Goal: Task Accomplishment & Management: Manage account settings

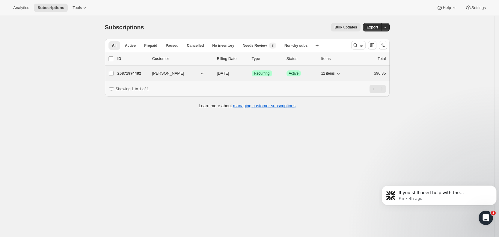
click at [229, 71] on span "[DATE]" at bounding box center [223, 73] width 12 height 4
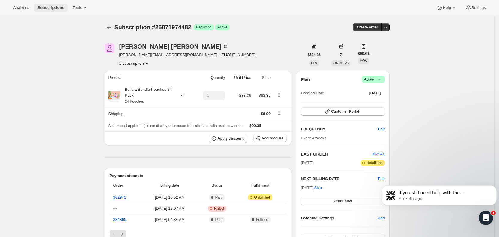
click at [53, 5] on span "Subscriptions" at bounding box center [50, 7] width 27 height 5
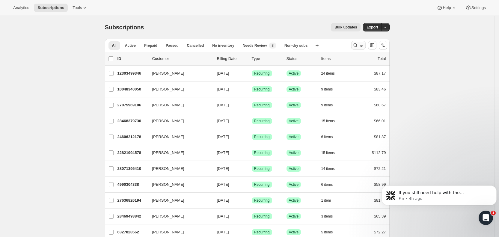
click at [359, 48] on icon "Search and filter results" at bounding box center [356, 45] width 6 height 6
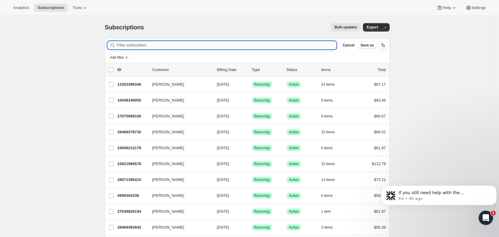
click at [182, 48] on input "Filter subscribers" at bounding box center [227, 45] width 220 height 8
paste input "[EMAIL_ADDRESS][DOMAIN_NAME]"
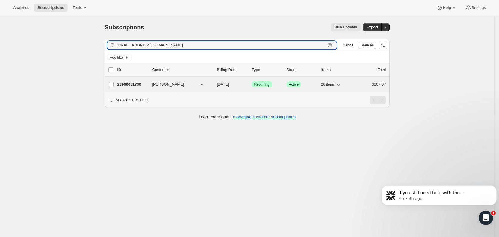
type input "[EMAIL_ADDRESS][DOMAIN_NAME]"
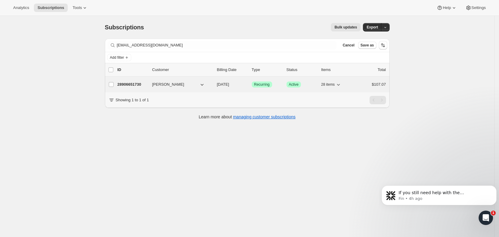
click at [229, 85] on span "[DATE]" at bounding box center [223, 84] width 12 height 4
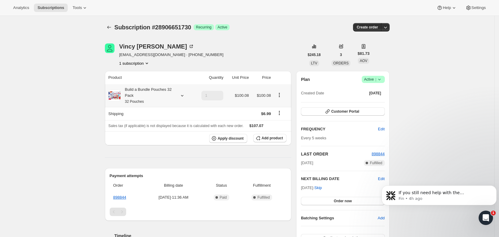
click at [185, 94] on icon at bounding box center [182, 96] width 6 height 6
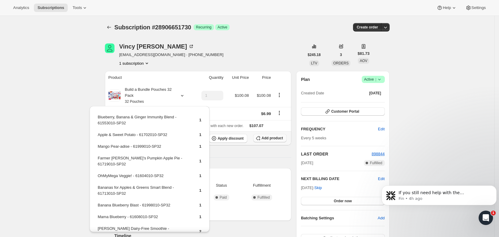
click at [277, 138] on span "Add product" at bounding box center [272, 138] width 21 height 5
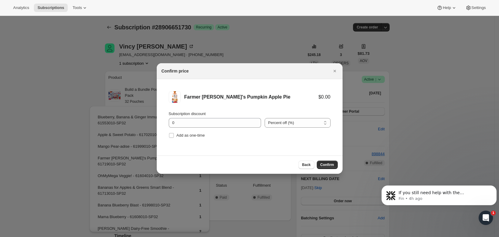
drag, startPoint x: 173, startPoint y: 136, endPoint x: 199, endPoint y: 142, distance: 26.8
click at [173, 136] on input "Add as one-time" at bounding box center [171, 135] width 5 height 5
checkbox input "true"
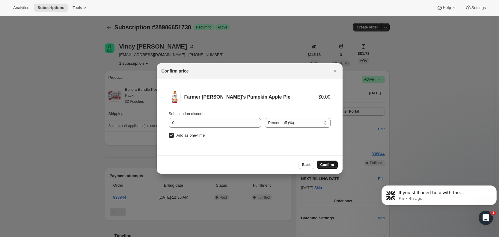
click at [323, 163] on span "Confirm" at bounding box center [328, 165] width 14 height 5
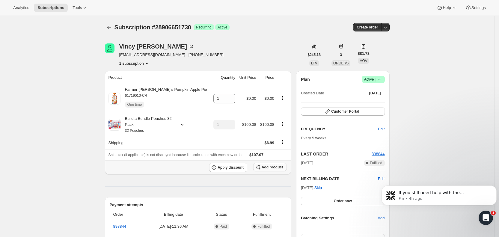
click at [275, 168] on span "Add product" at bounding box center [272, 167] width 21 height 5
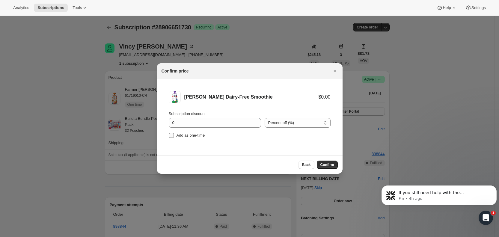
drag, startPoint x: 181, startPoint y: 134, endPoint x: 210, endPoint y: 146, distance: 31.7
click at [181, 134] on span "Add as one-time" at bounding box center [191, 135] width 28 height 4
click at [174, 134] on input "Add as one-time" at bounding box center [171, 135] width 5 height 5
checkbox input "true"
click at [324, 164] on span "Confirm" at bounding box center [328, 165] width 14 height 5
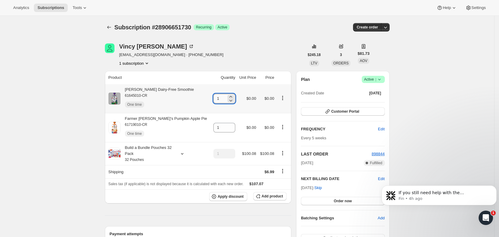
click at [215, 98] on input "1" at bounding box center [220, 99] width 13 height 10
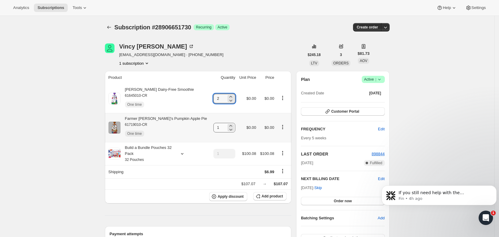
type input "2"
drag, startPoint x: 211, startPoint y: 129, endPoint x: 224, endPoint y: 126, distance: 13.8
click at [224, 126] on div "1" at bounding box center [225, 128] width 22 height 10
type input "2"
drag, startPoint x: 265, startPoint y: 27, endPoint x: 294, endPoint y: 0, distance: 39.9
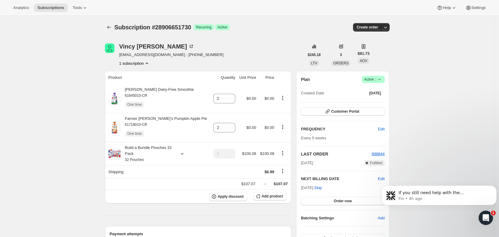
click at [265, 26] on div "Subscription #28906651730 Success Recurring Success Active" at bounding box center [202, 27] width 174 height 8
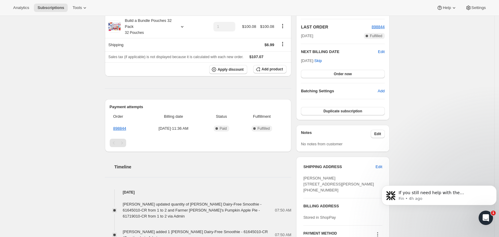
scroll to position [130, 0]
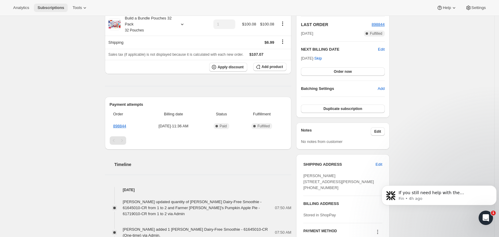
click at [50, 7] on span "Subscriptions" at bounding box center [50, 7] width 27 height 5
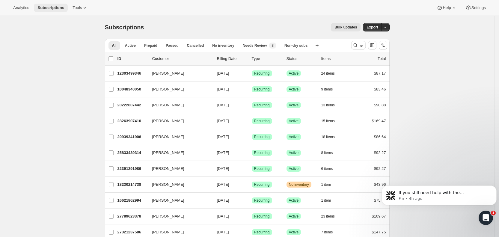
click at [57, 9] on span "Subscriptions" at bounding box center [50, 7] width 27 height 5
click at [358, 46] on icon "Search and filter results" at bounding box center [356, 45] width 6 height 6
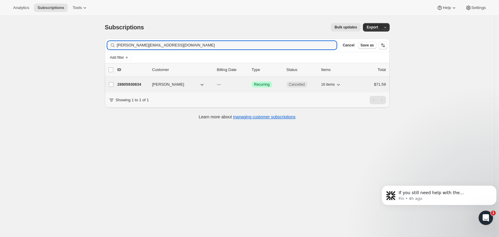
type input "[PERSON_NAME][EMAIL_ADDRESS][DOMAIN_NAME]"
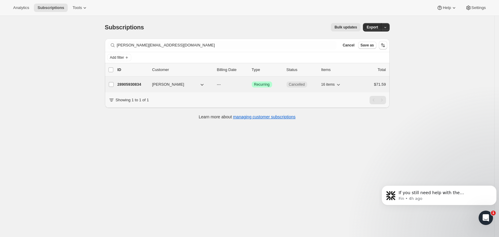
click at [231, 84] on p "---" at bounding box center [232, 85] width 30 height 6
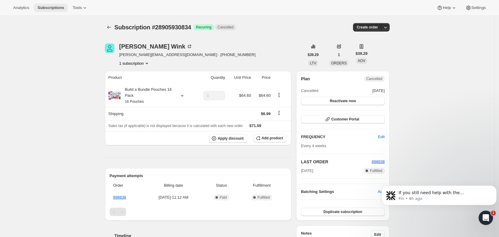
click at [53, 6] on span "Subscriptions" at bounding box center [50, 7] width 27 height 5
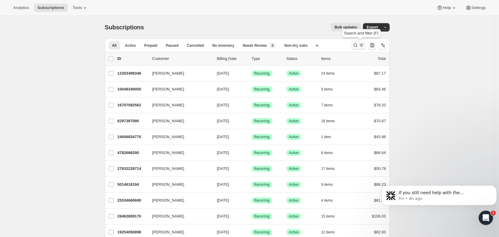
click at [364, 45] on icon "Search and filter results" at bounding box center [362, 45] width 6 height 6
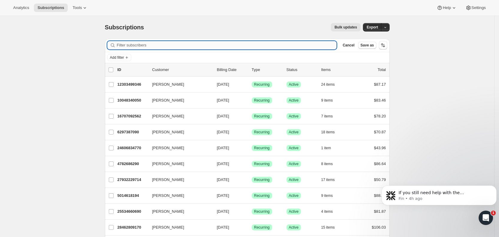
paste input "[EMAIL_ADDRESS][PERSON_NAME][DOMAIN_NAME]"
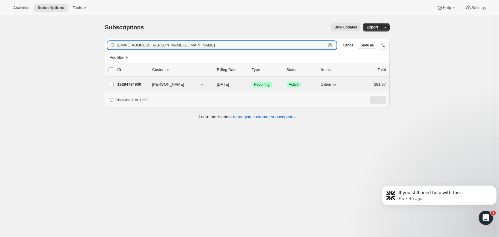
type input "[EMAIL_ADDRESS][PERSON_NAME][DOMAIN_NAME]"
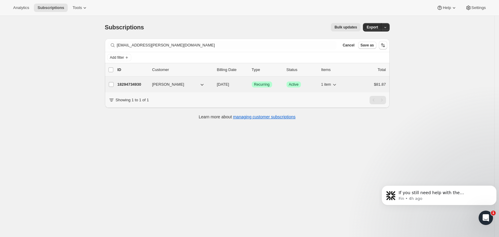
click at [227, 83] on span "[DATE]" at bounding box center [223, 84] width 12 height 4
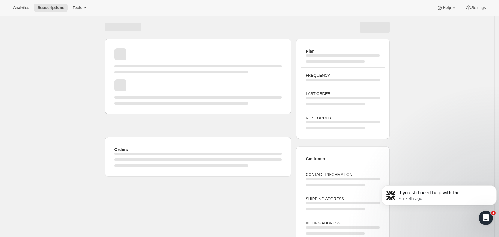
click at [191, 87] on div "Page loading" at bounding box center [199, 91] width 168 height 25
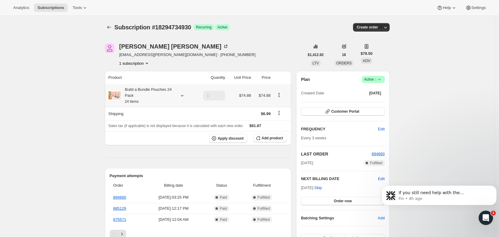
click at [185, 96] on icon at bounding box center [182, 96] width 6 height 6
click at [271, 138] on span "Add product" at bounding box center [272, 138] width 21 height 5
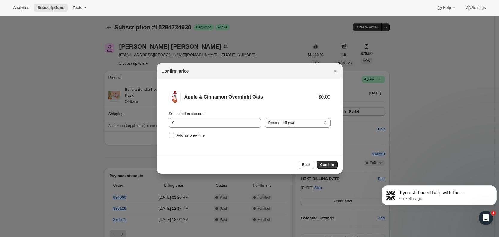
drag, startPoint x: 188, startPoint y: 136, endPoint x: 207, endPoint y: 144, distance: 20.4
click at [189, 136] on span "Add as one-time" at bounding box center [191, 135] width 28 height 4
drag, startPoint x: 170, startPoint y: 134, endPoint x: 225, endPoint y: 152, distance: 57.5
click at [173, 134] on input "Add as one-time" at bounding box center [171, 135] width 5 height 5
checkbox input "true"
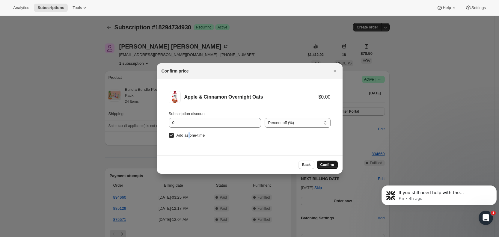
click at [333, 163] on span "Confirm" at bounding box center [328, 165] width 14 height 5
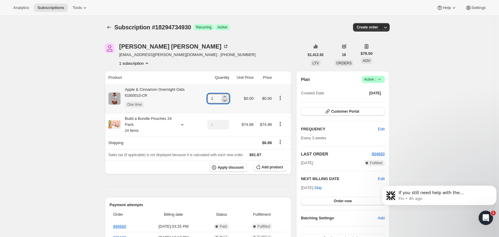
drag, startPoint x: 214, startPoint y: 100, endPoint x: 227, endPoint y: 99, distance: 12.4
click at [227, 99] on div "1" at bounding box center [219, 99] width 22 height 10
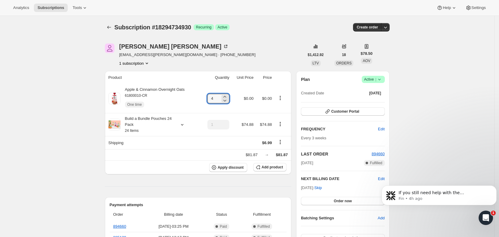
type input "4"
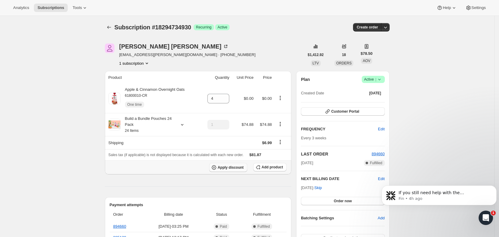
click at [235, 168] on span "Apply discount" at bounding box center [231, 167] width 26 height 5
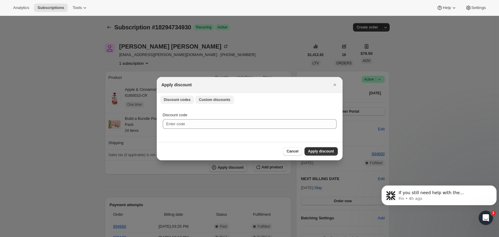
click at [213, 98] on span "Custom discounts" at bounding box center [214, 99] width 31 height 5
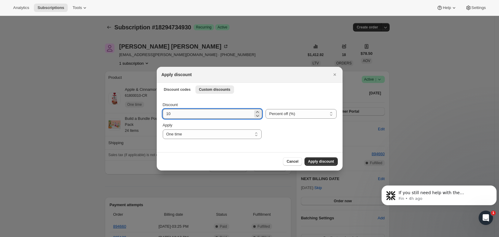
drag, startPoint x: 176, startPoint y: 117, endPoint x: 166, endPoint y: 116, distance: 10.5
click at [166, 116] on input "10" at bounding box center [208, 114] width 91 height 10
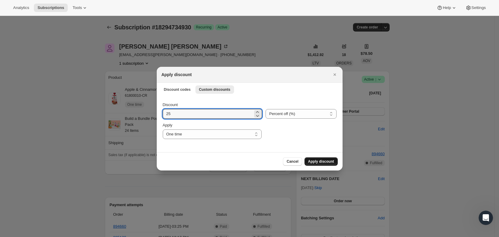
type input "25"
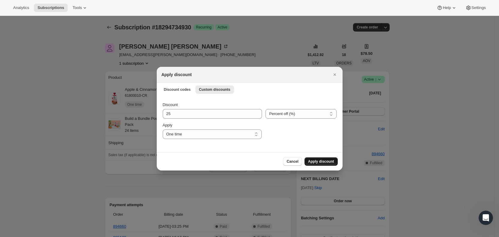
click at [316, 162] on span "Apply discount" at bounding box center [321, 161] width 26 height 5
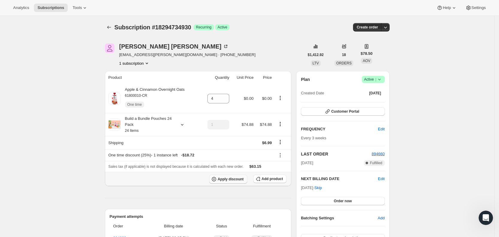
click at [235, 178] on span "Apply discount" at bounding box center [231, 179] width 26 height 5
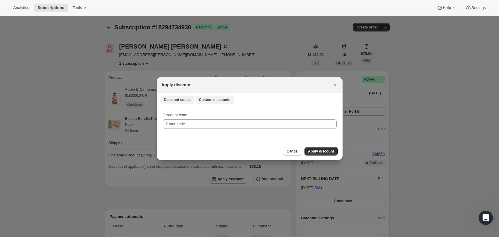
click at [217, 100] on span "Custom discounts" at bounding box center [214, 99] width 31 height 5
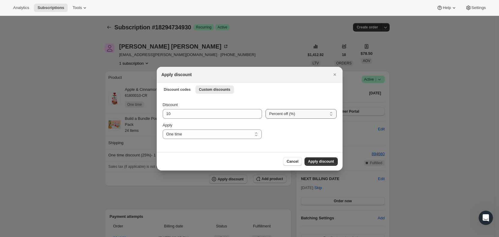
click at [280, 117] on select "Percent off (%) Amount off ($)" at bounding box center [301, 114] width 71 height 10
select select "fixed"
click at [266, 109] on select "Percent off (%) Amount off ($)" at bounding box center [301, 114] width 71 height 10
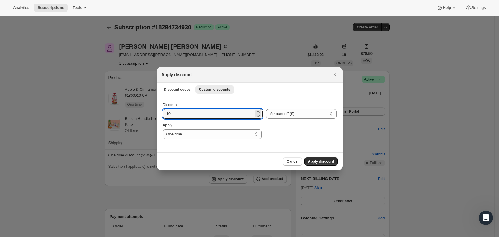
drag, startPoint x: 173, startPoint y: 112, endPoint x: 161, endPoint y: 114, distance: 12.5
click at [161, 114] on div "Discount 10 Percent off (%) Amount off ($) Amount off ($) Apply One time Specif…" at bounding box center [250, 124] width 186 height 56
type input "6.99"
click at [320, 158] on button "Apply discount" at bounding box center [321, 161] width 33 height 8
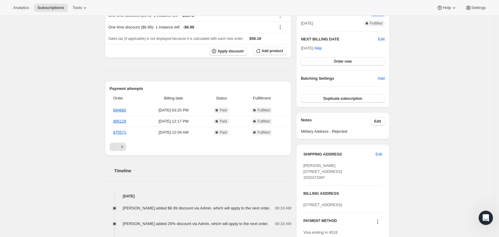
scroll to position [141, 0]
click at [50, 7] on span "Subscriptions" at bounding box center [50, 7] width 27 height 5
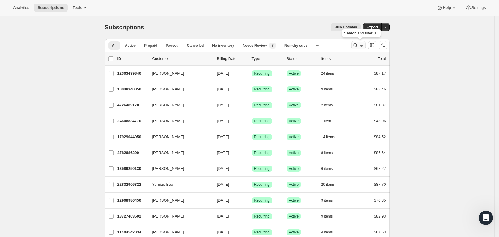
click at [361, 44] on icon "Search and filter results" at bounding box center [362, 45] width 6 height 6
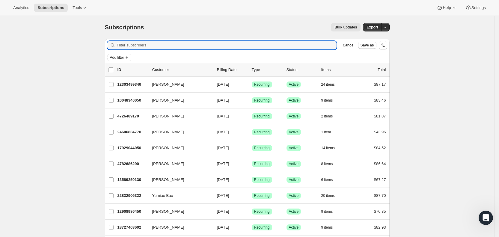
paste input "[EMAIL_ADDRESS][DOMAIN_NAME]"
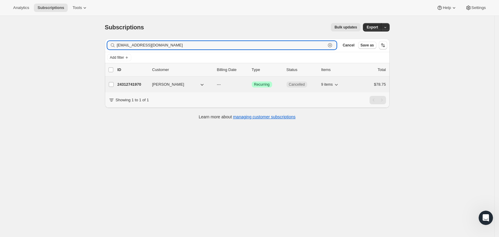
type input "[EMAIL_ADDRESS][DOMAIN_NAME]"
click at [225, 82] on p "---" at bounding box center [232, 85] width 30 height 6
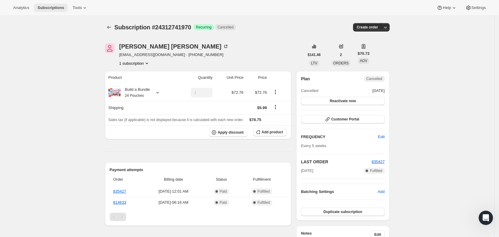
click at [58, 6] on span "Subscriptions" at bounding box center [50, 7] width 27 height 5
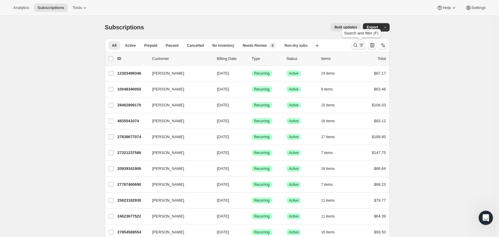
click at [364, 46] on icon "Search and filter results" at bounding box center [362, 45] width 6 height 6
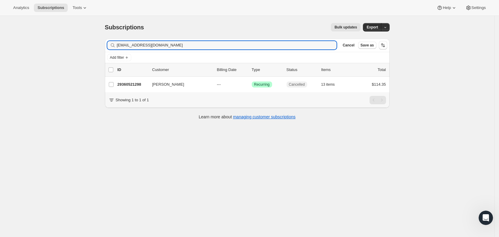
type input "[EMAIL_ADDRESS][DOMAIN_NAME]"
